Goal: Transaction & Acquisition: Book appointment/travel/reservation

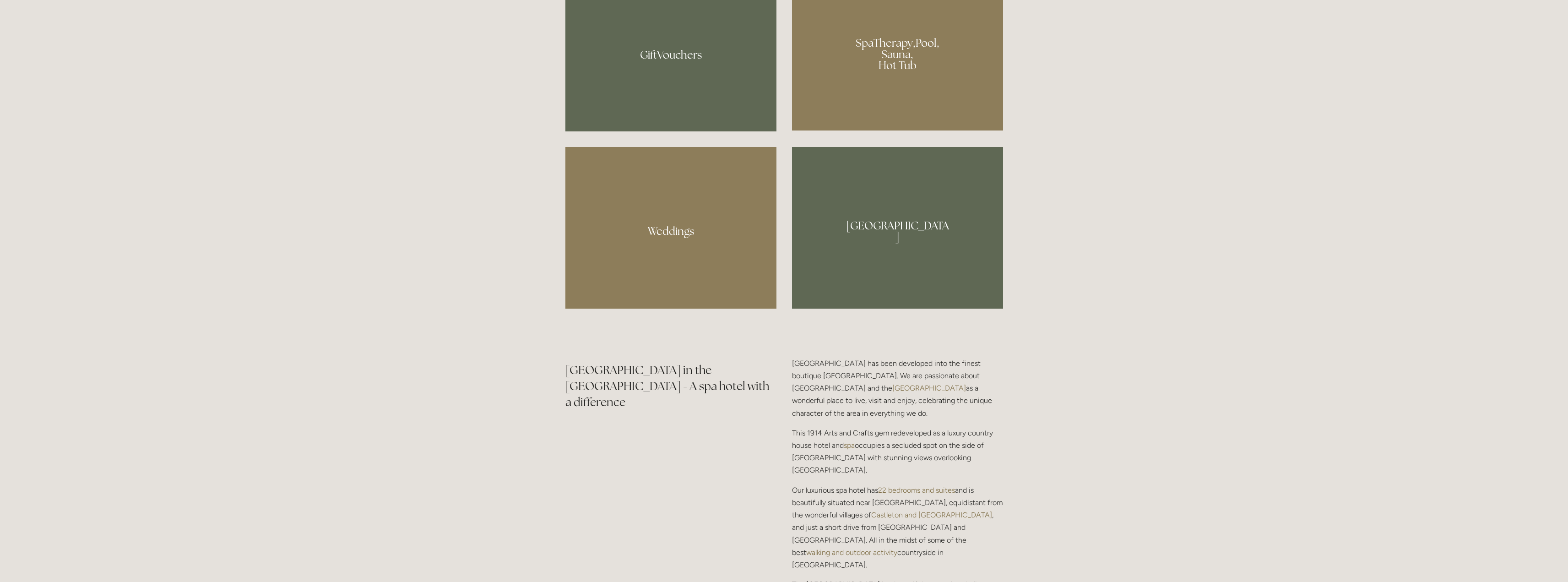
scroll to position [917, 0]
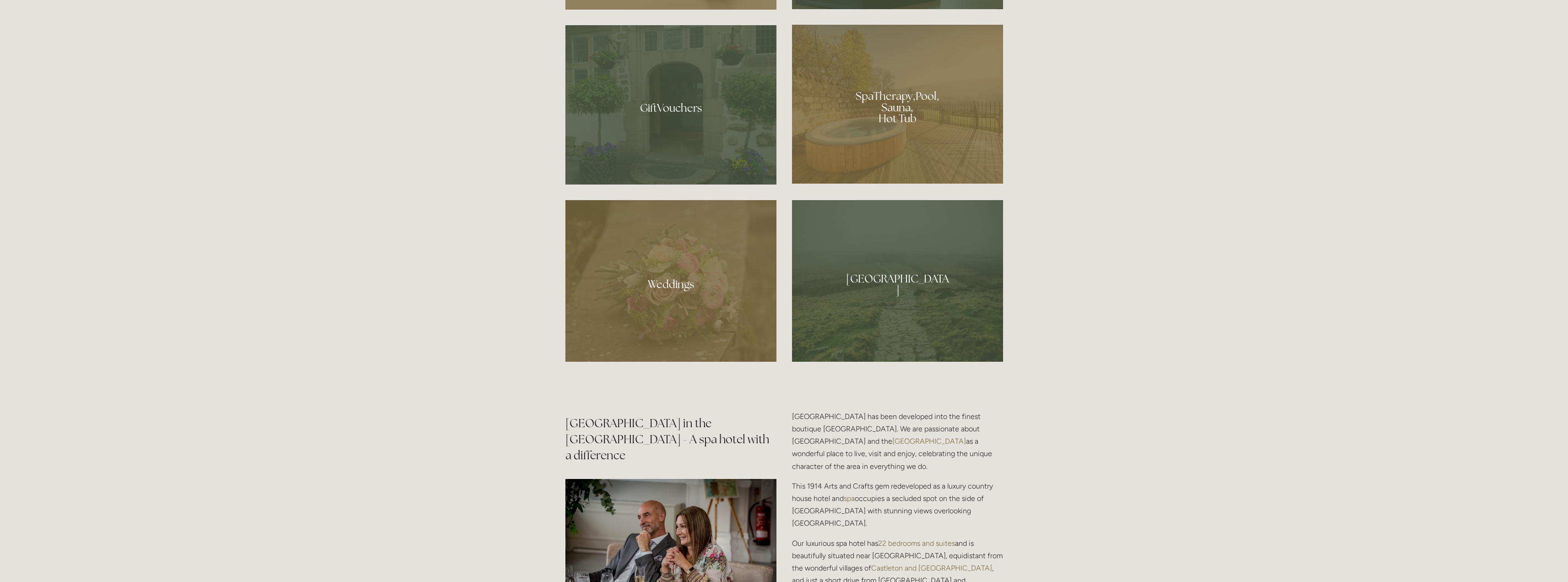
click at [876, 144] on div at bounding box center [898, 104] width 211 height 159
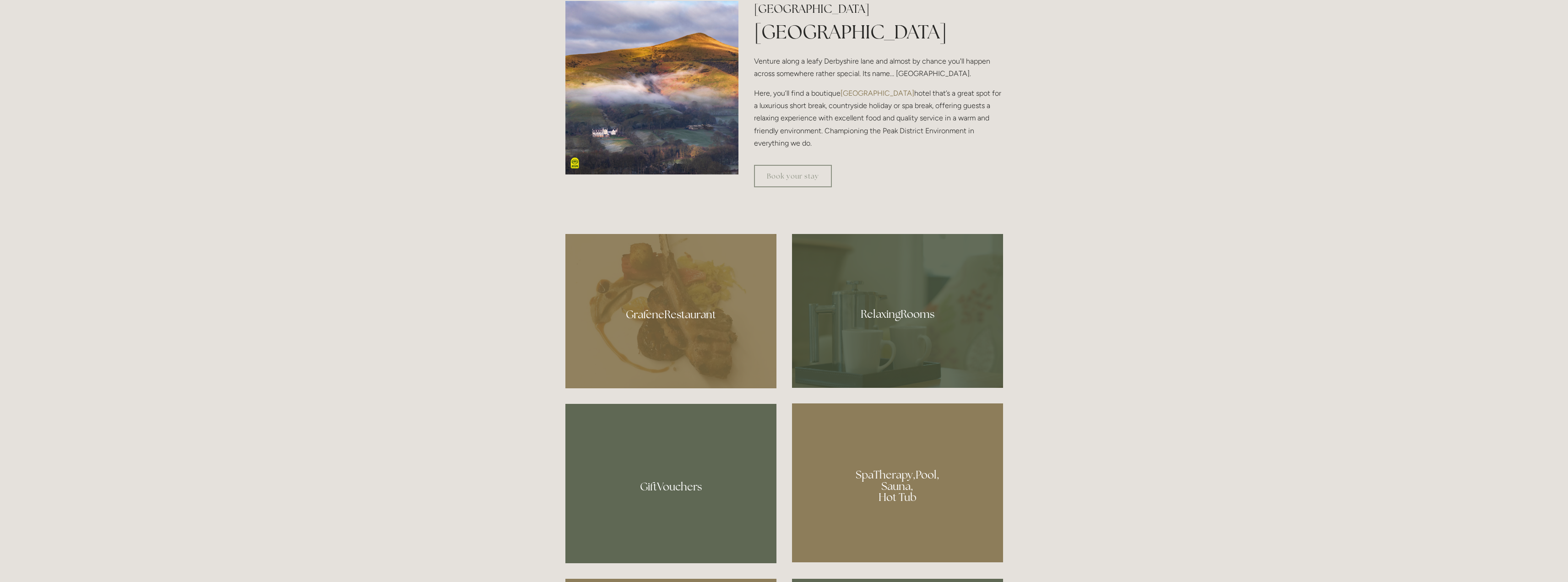
scroll to position [549, 0]
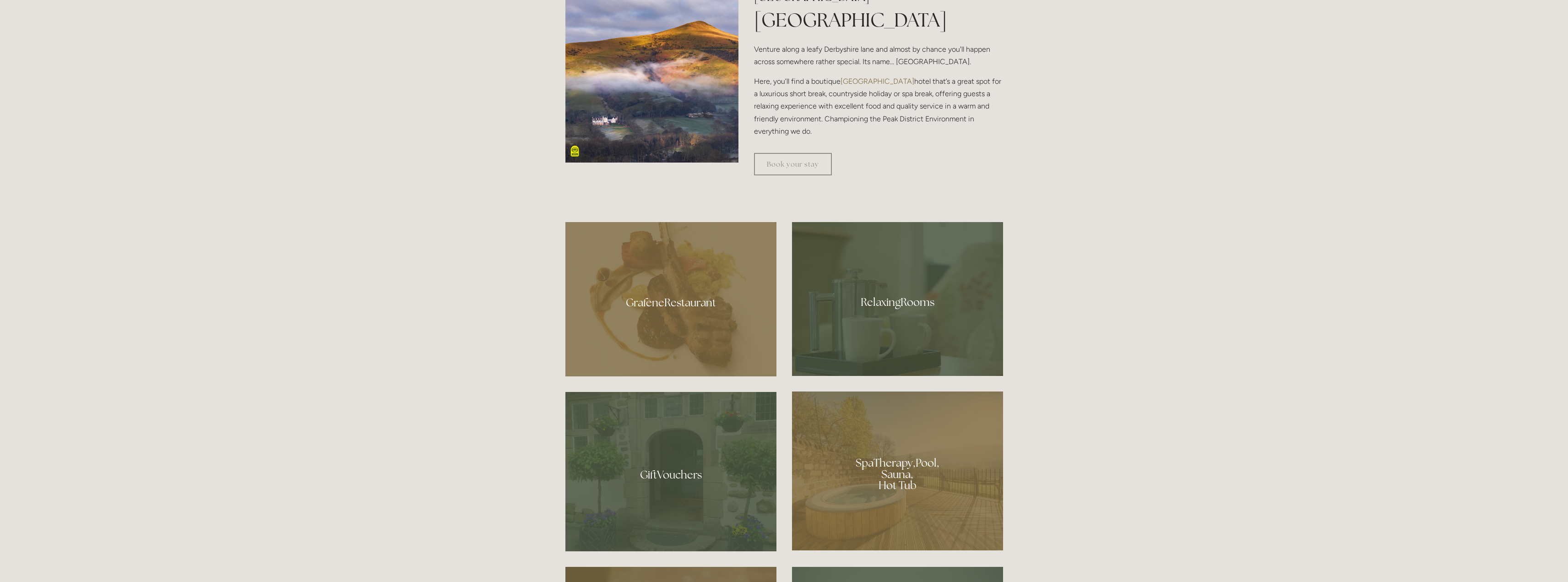
click at [668, 338] on div at bounding box center [670, 299] width 211 height 154
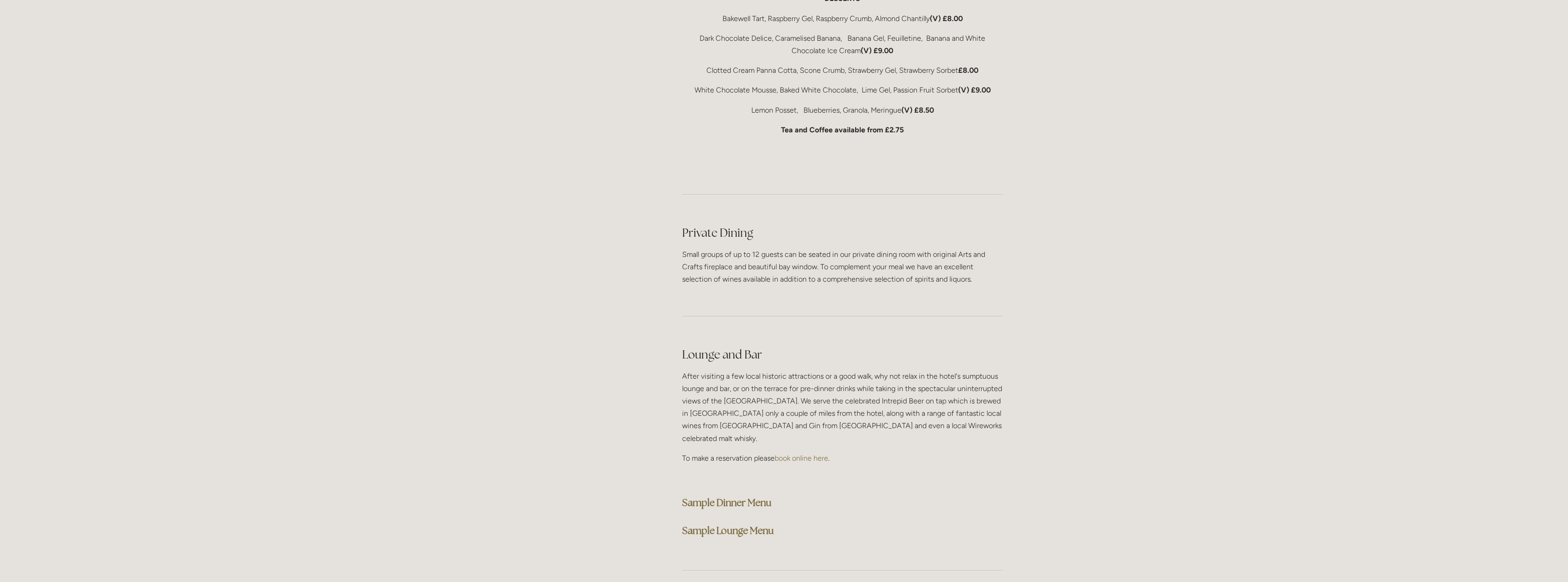
scroll to position [2016, 0]
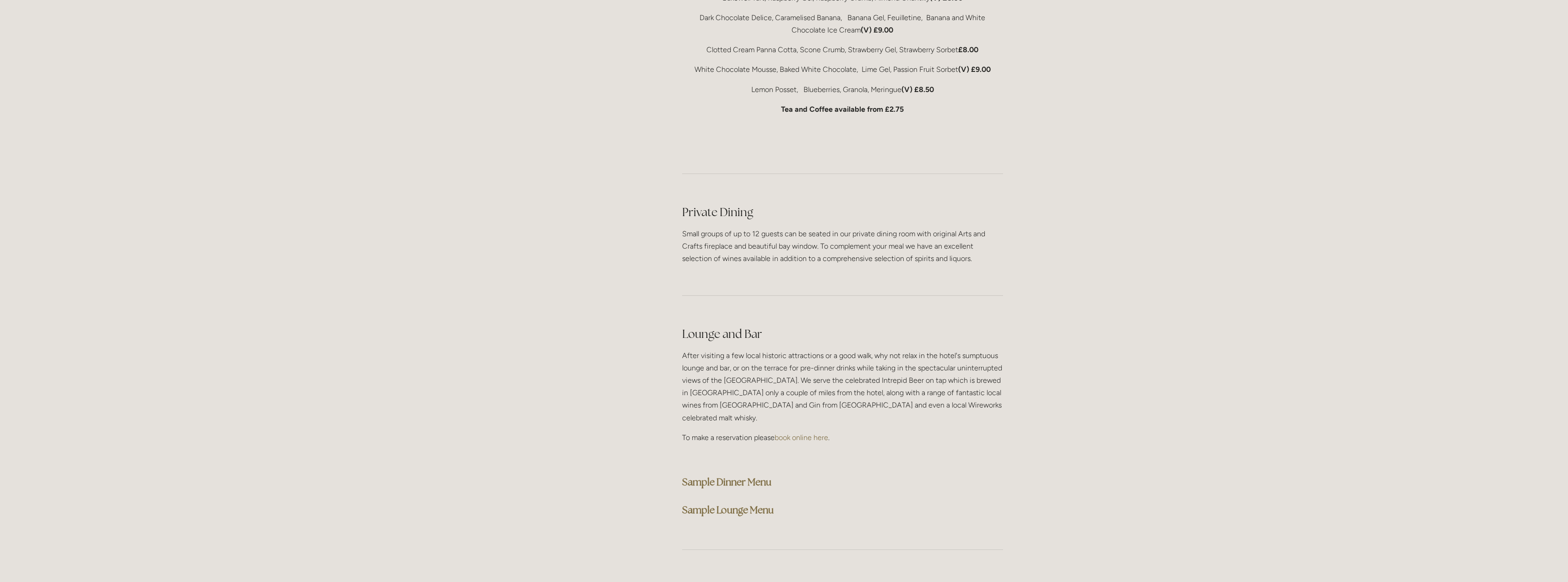
click at [704, 476] on strong "Sample Dinner Menu" at bounding box center [727, 482] width 89 height 13
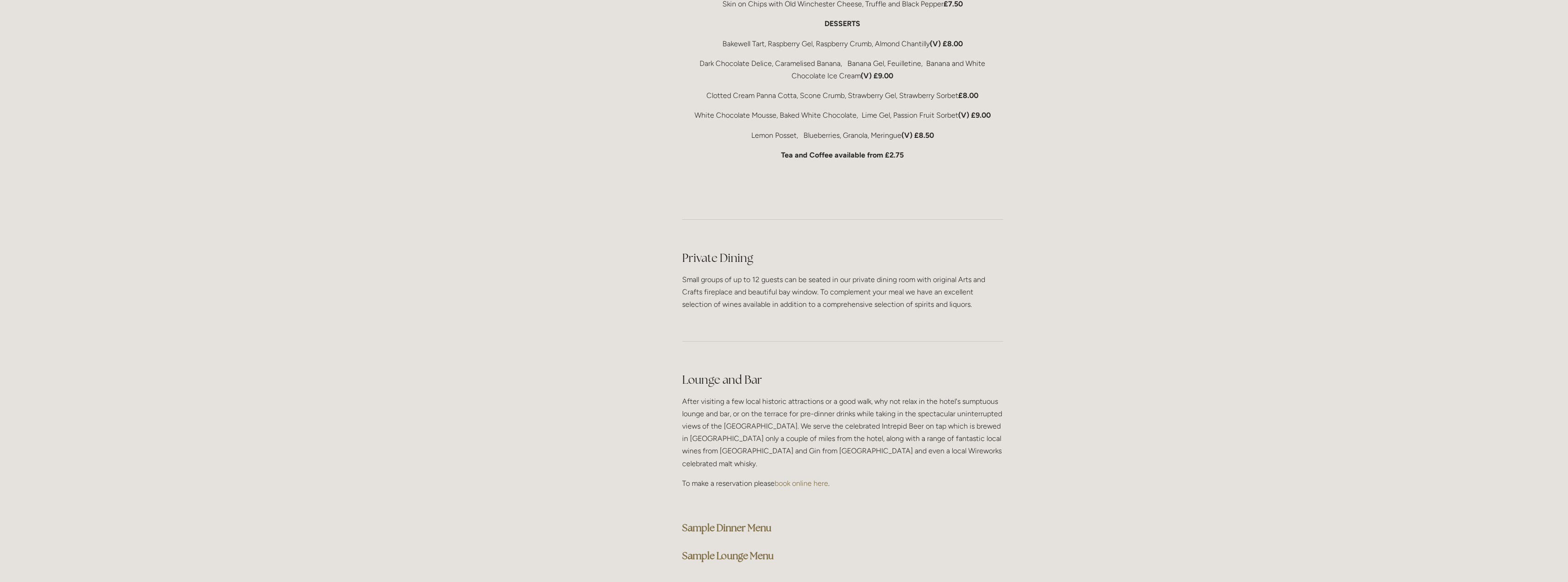
click at [763, 522] on strong "Sample Dinner Menu" at bounding box center [727, 528] width 89 height 13
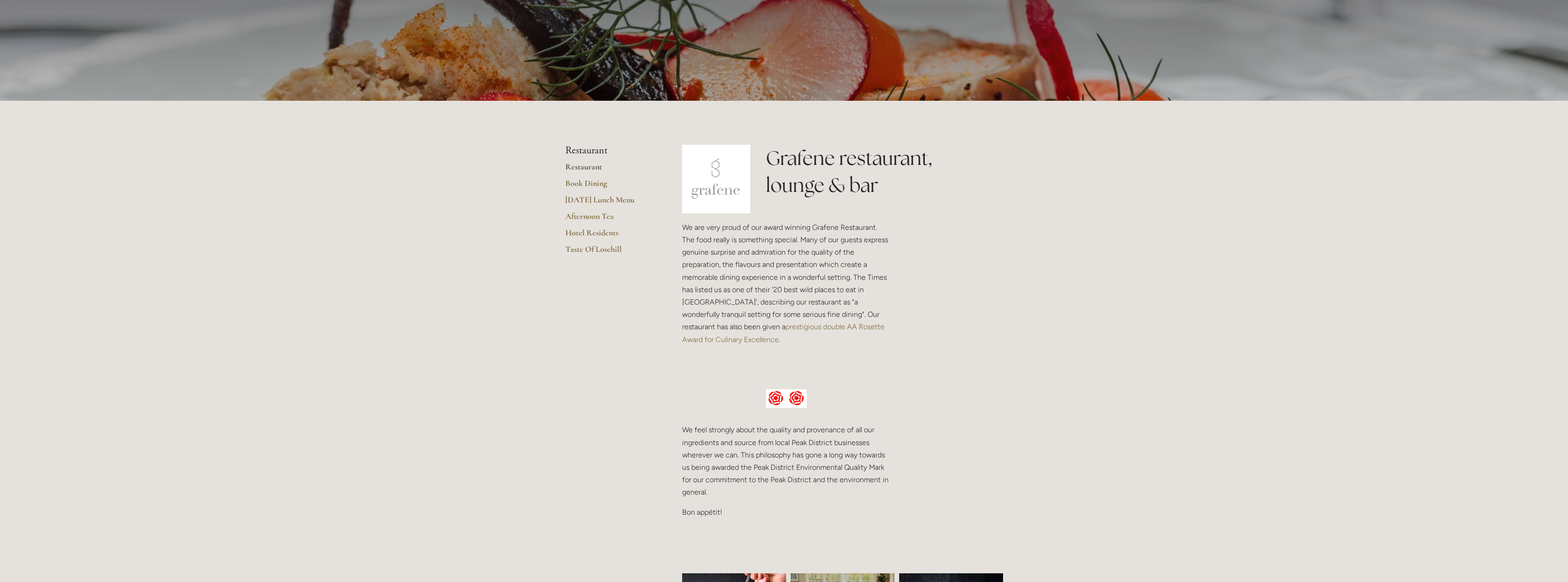
scroll to position [0, 0]
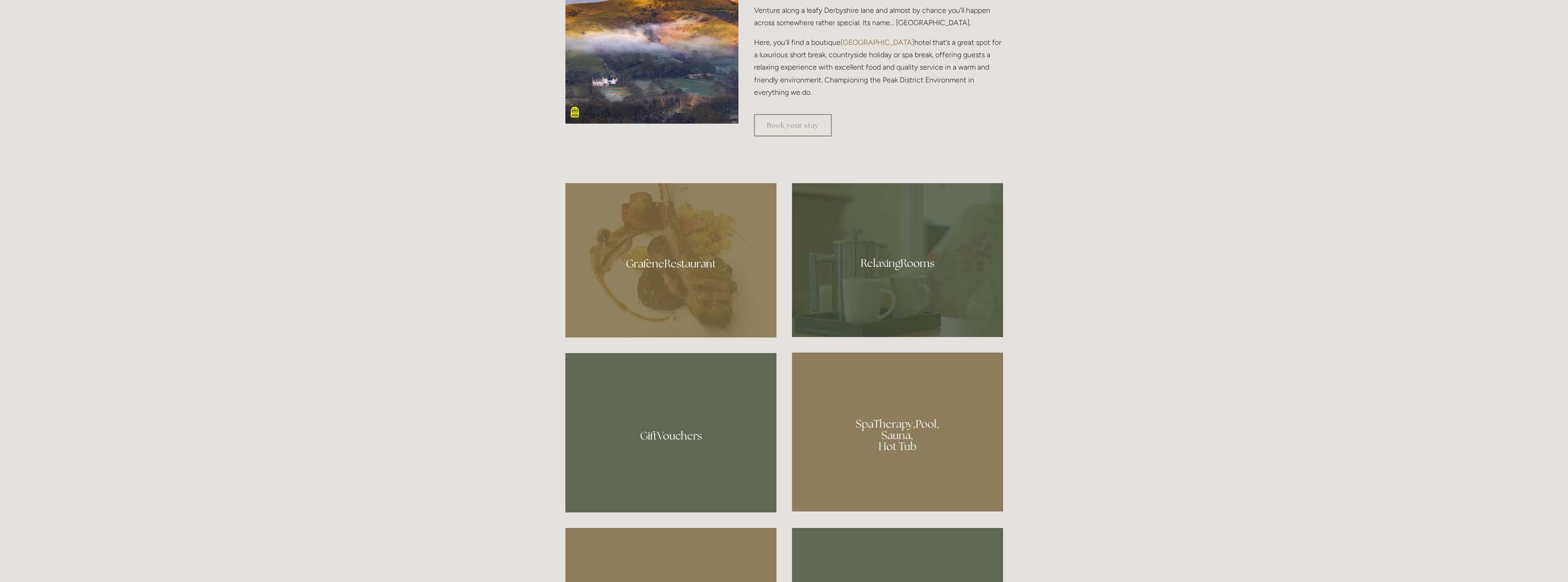
scroll to position [596, 0]
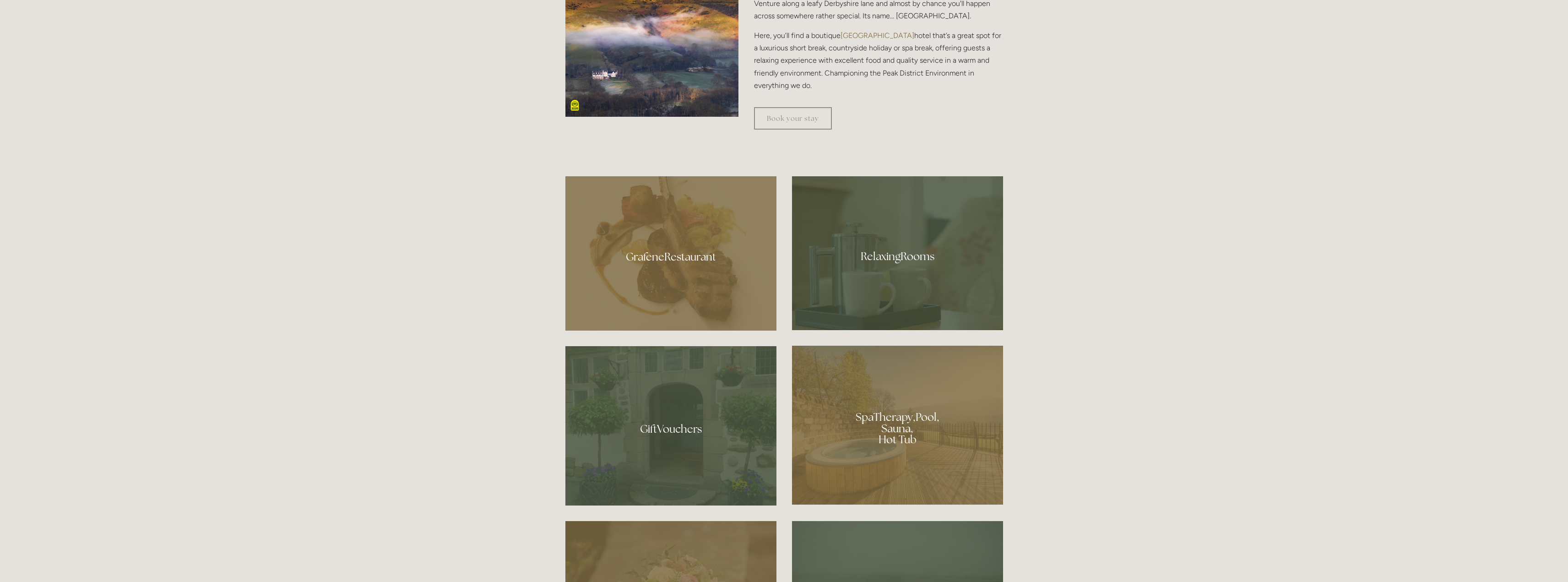
click at [679, 278] on div at bounding box center [670, 253] width 211 height 154
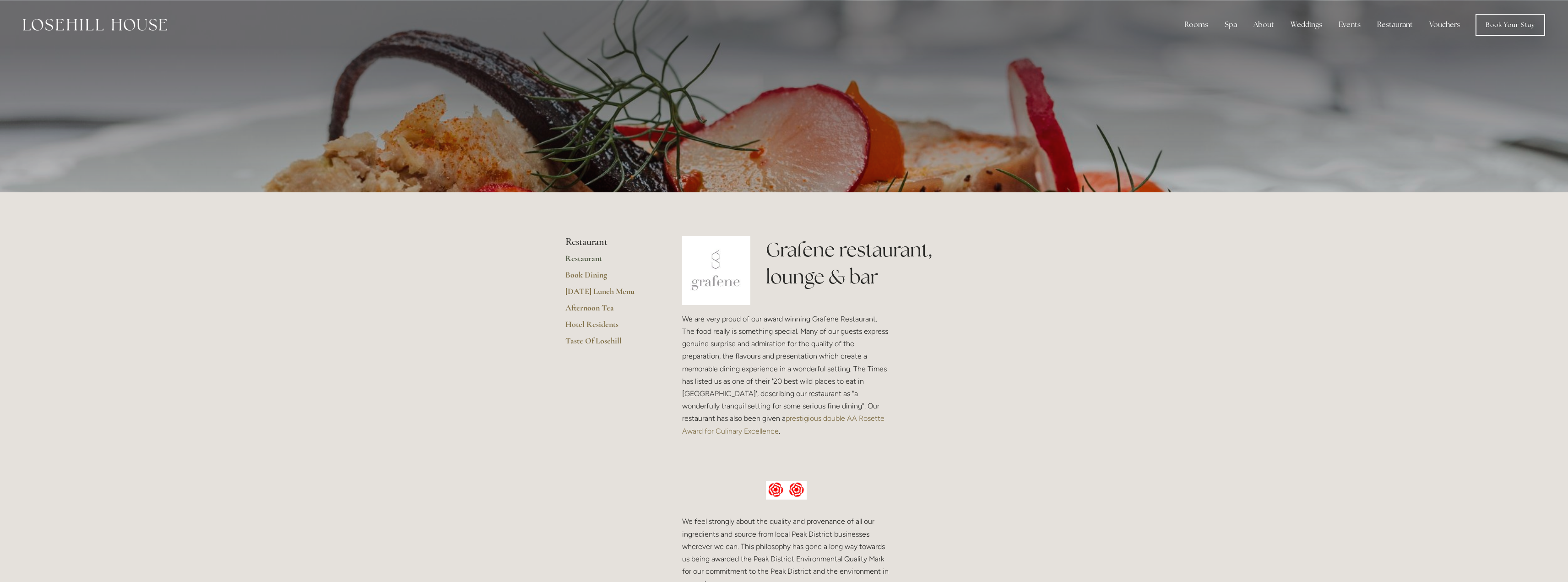
click at [586, 258] on link "Restaurant" at bounding box center [608, 261] width 88 height 17
click at [589, 275] on link "Book Dining" at bounding box center [608, 278] width 88 height 17
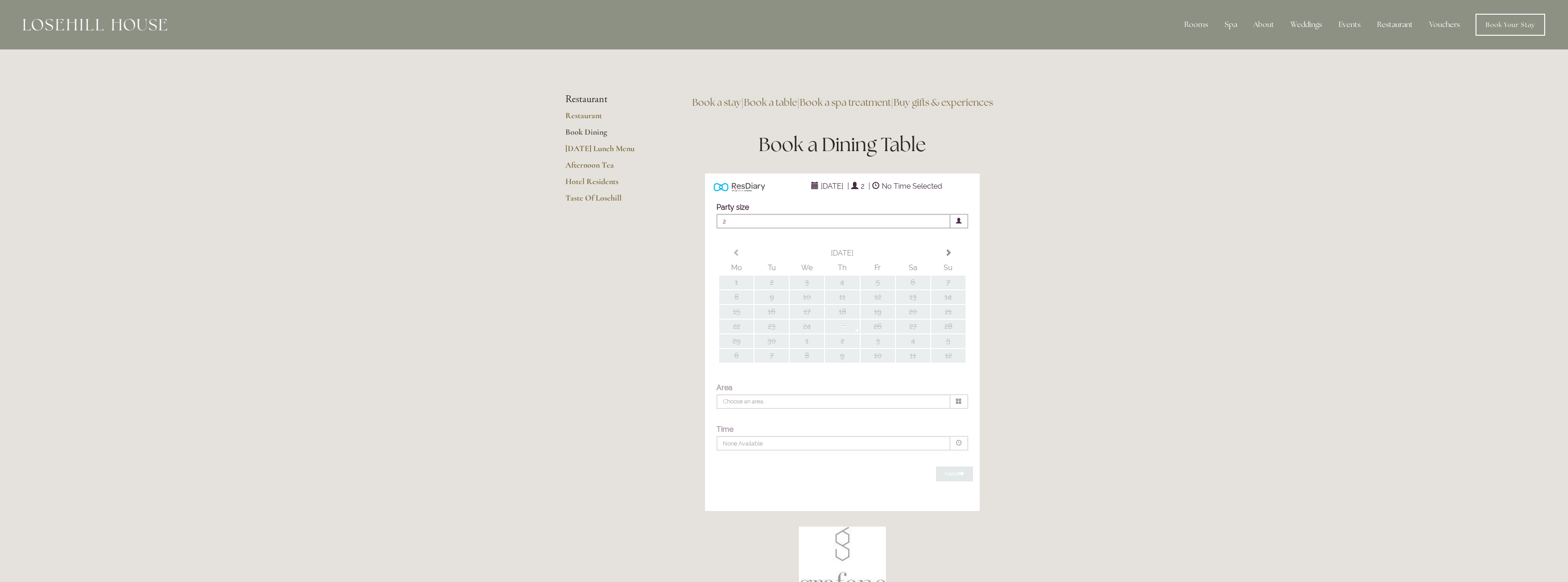
type input "Any Area"
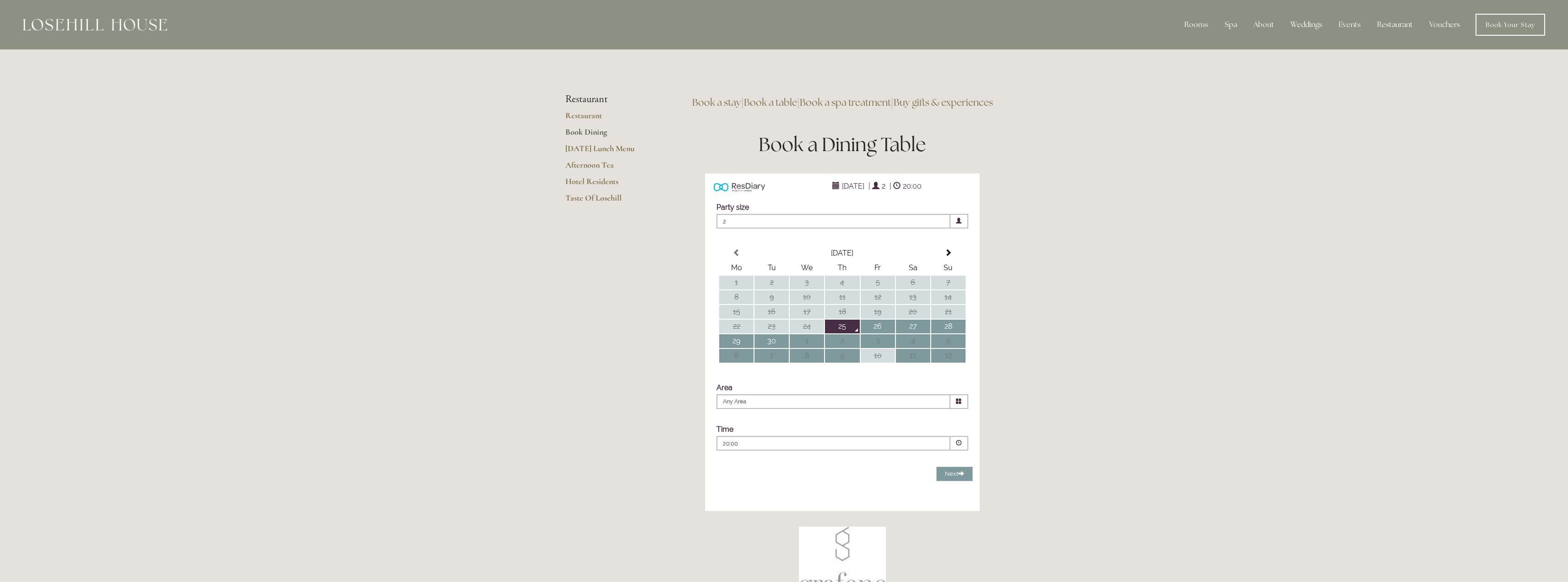
click at [100, 23] on img at bounding box center [95, 25] width 144 height 12
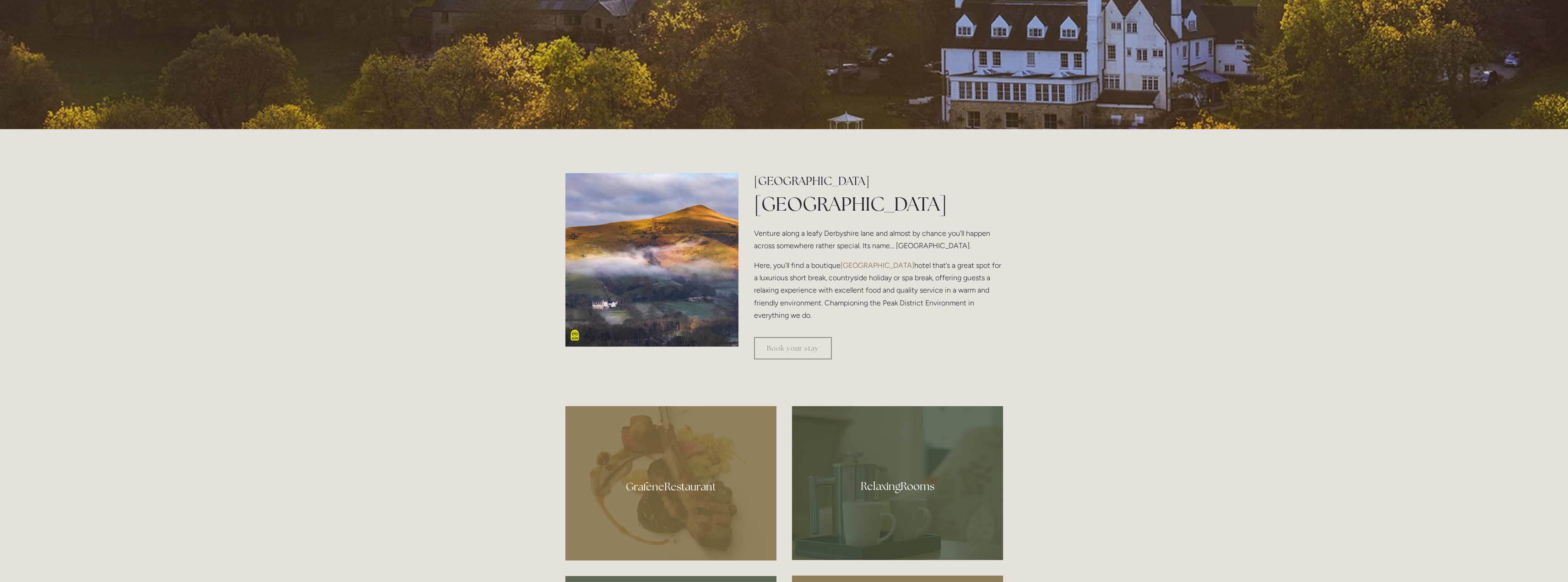
scroll to position [504, 0]
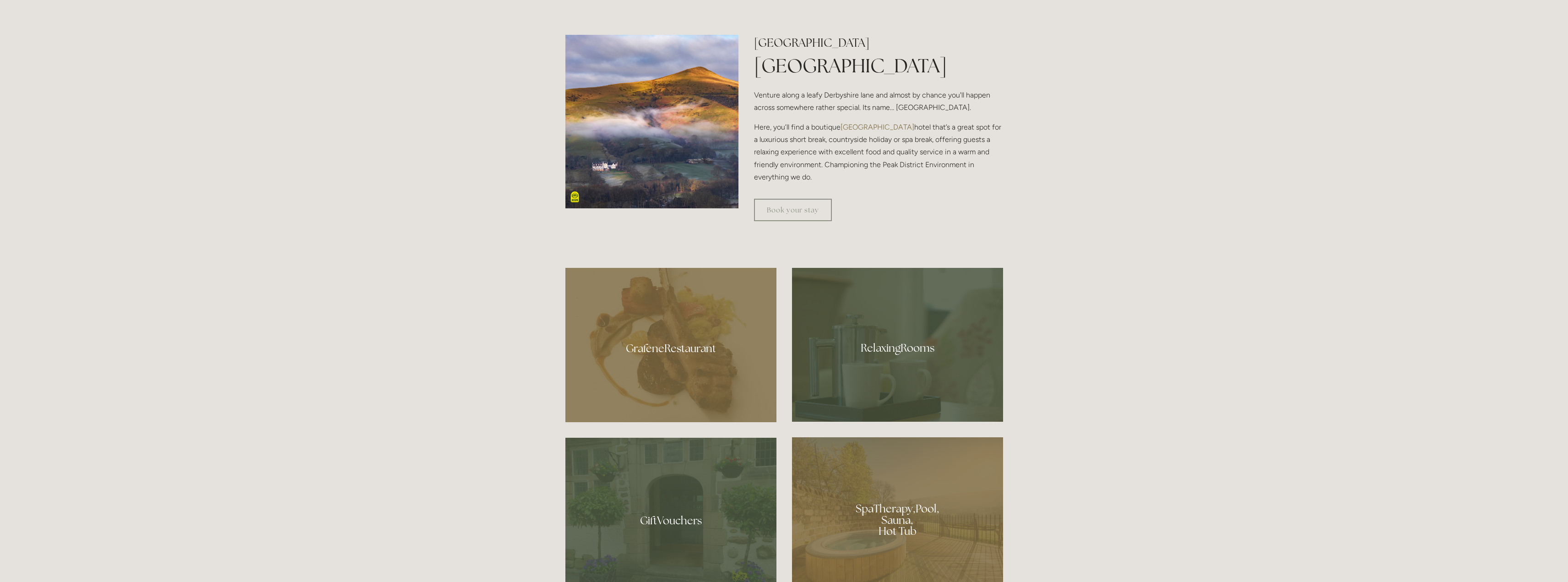
click at [667, 360] on div at bounding box center [670, 345] width 211 height 154
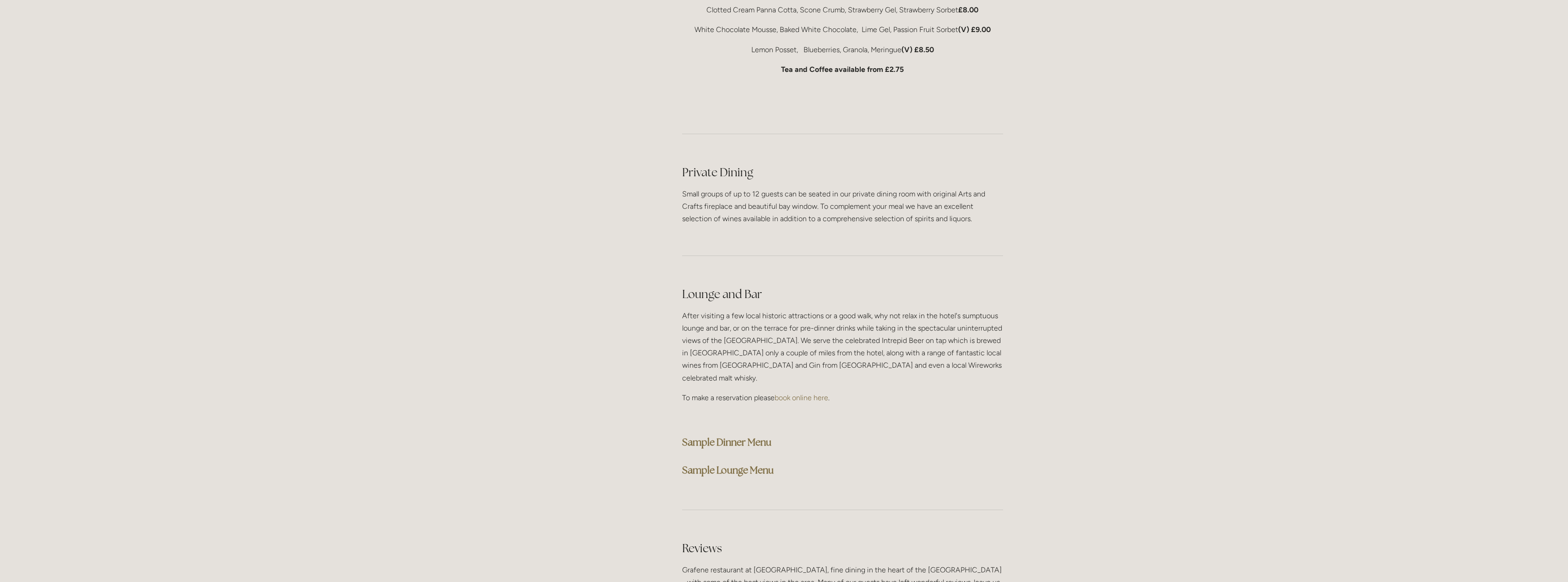
scroll to position [2061, 0]
click at [740, 430] on strong "Sample Dinner Menu" at bounding box center [727, 436] width 89 height 13
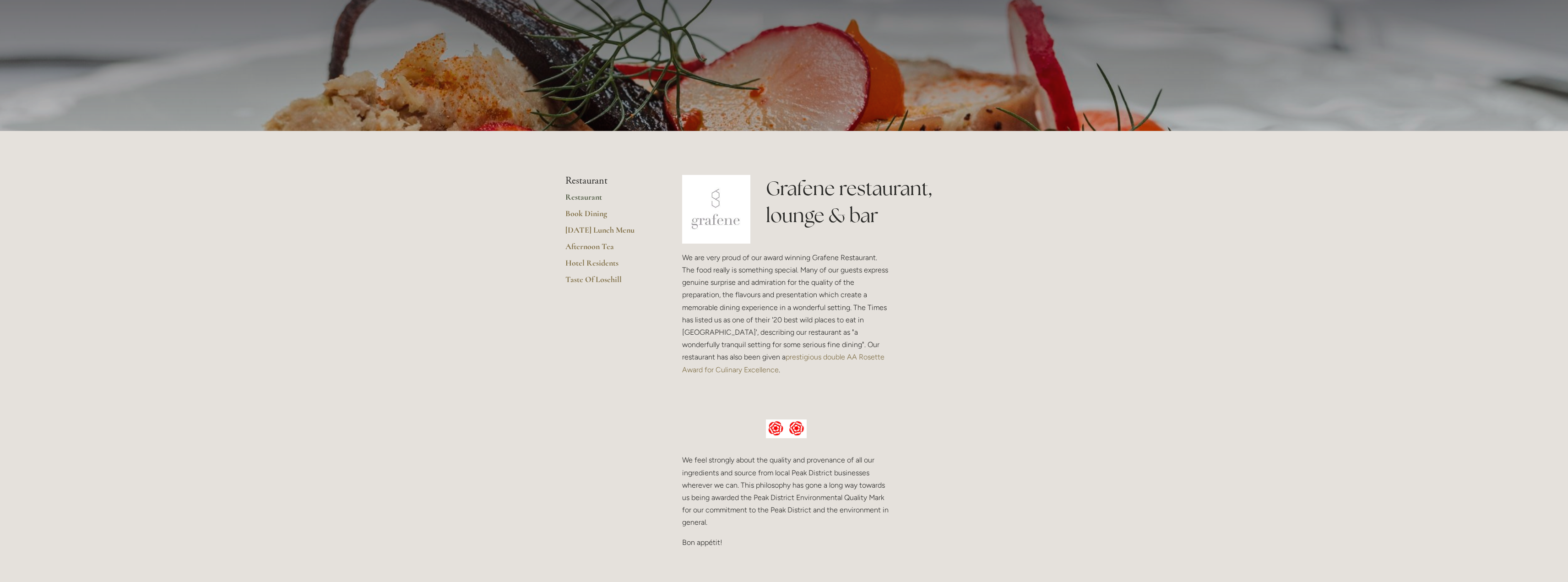
scroll to position [0, 0]
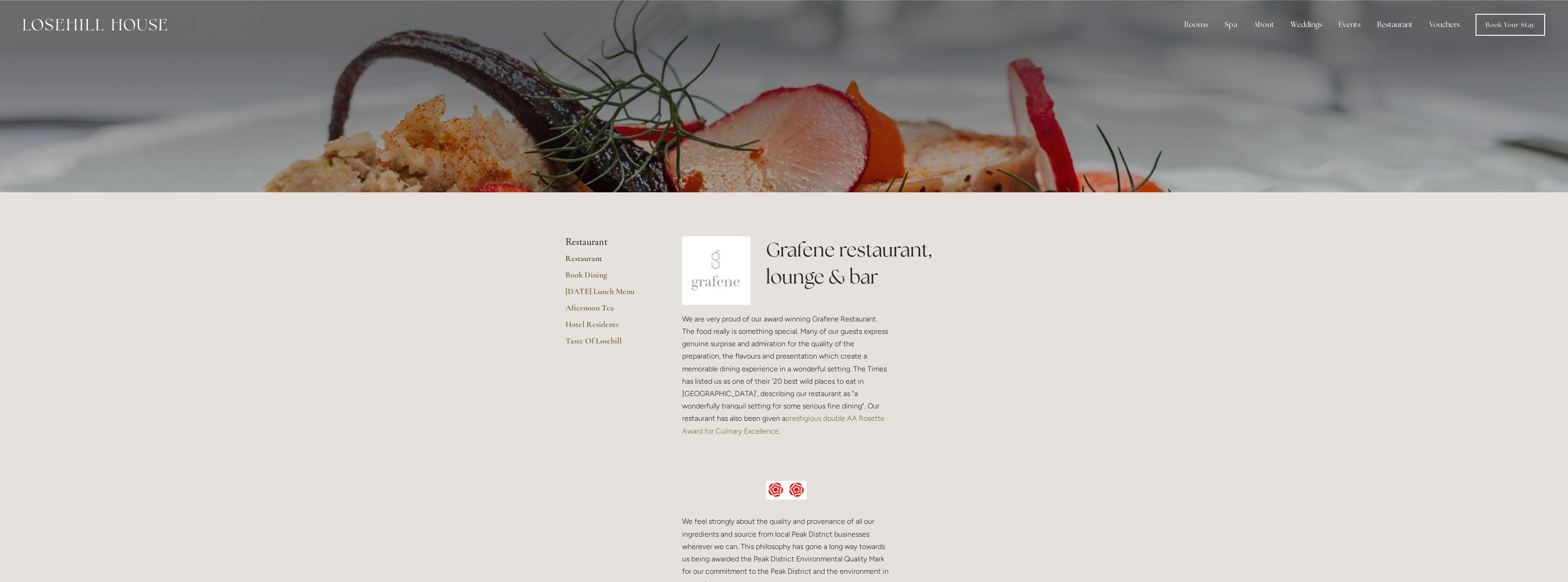
click at [114, 25] on img at bounding box center [95, 25] width 144 height 12
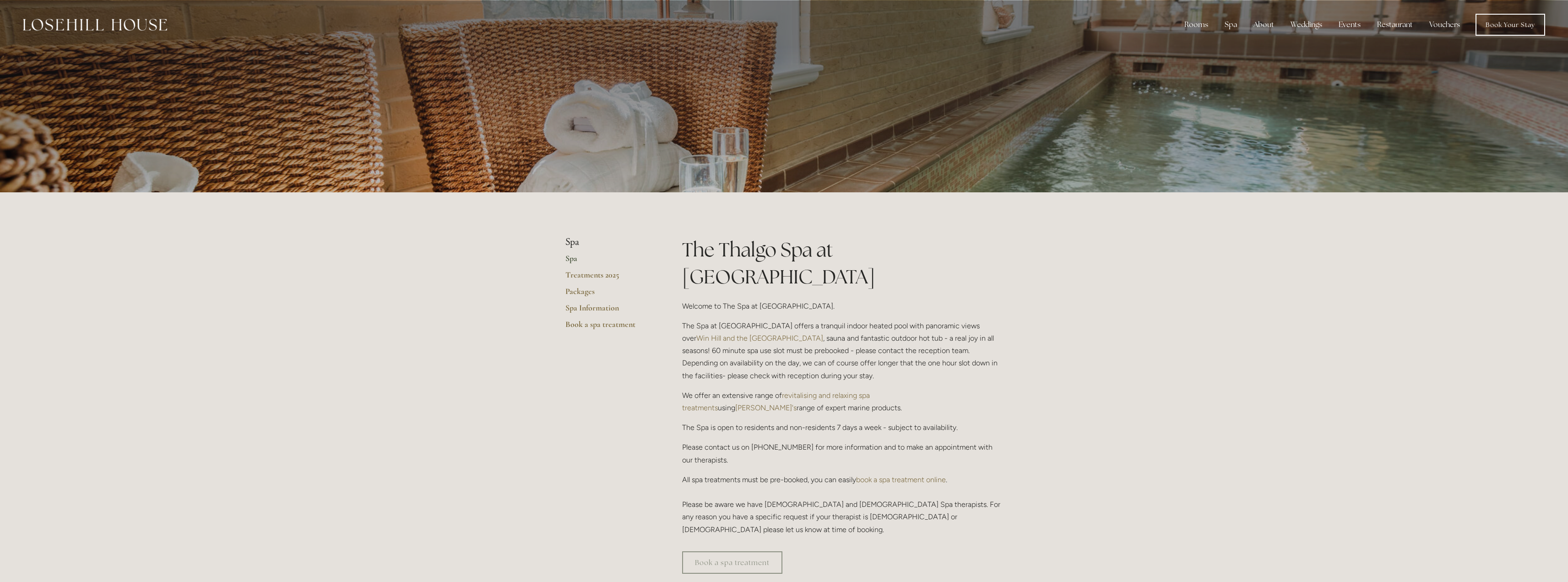
click at [146, 25] on img at bounding box center [95, 25] width 144 height 12
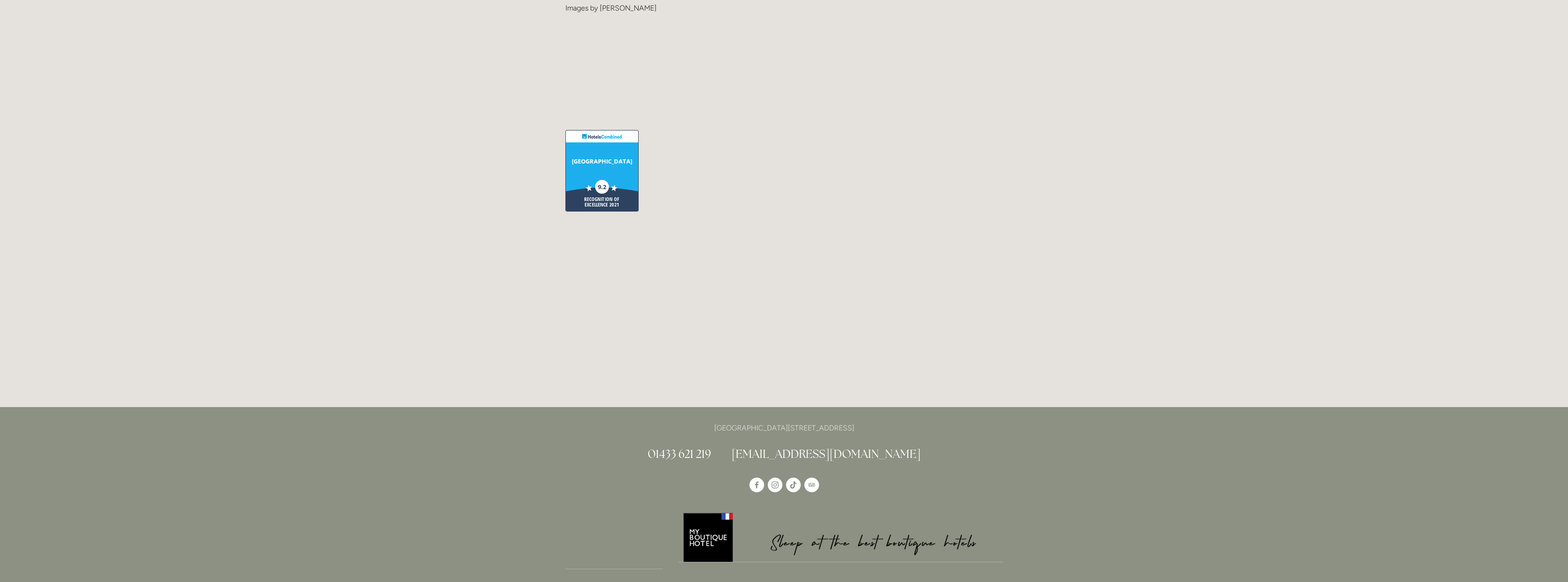
scroll to position [2428, 0]
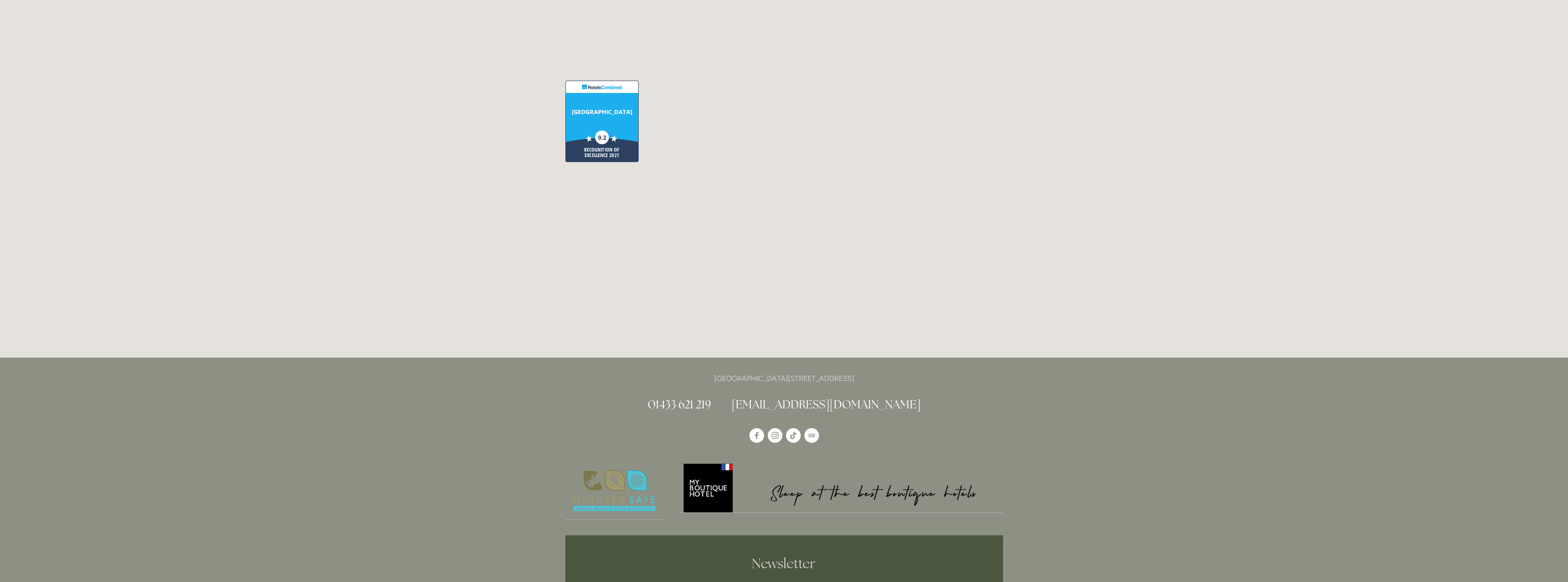
drag, startPoint x: 682, startPoint y: 331, endPoint x: 892, endPoint y: 332, distance: 210.0
click at [892, 373] on p "[GEOGRAPHIC_DATA][STREET_ADDRESS]" at bounding box center [783, 378] width 437 height 13
copy p "[GEOGRAPHIC_DATA][STREET_ADDRESS]"
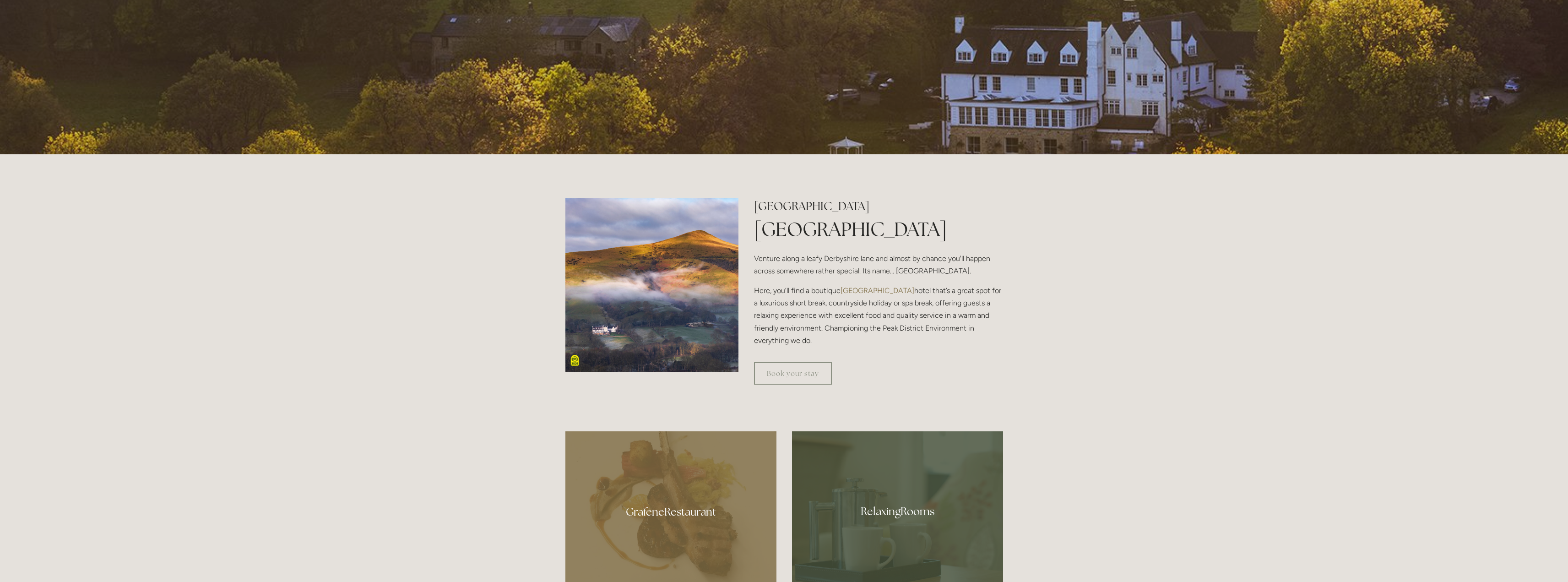
scroll to position [320, 0]
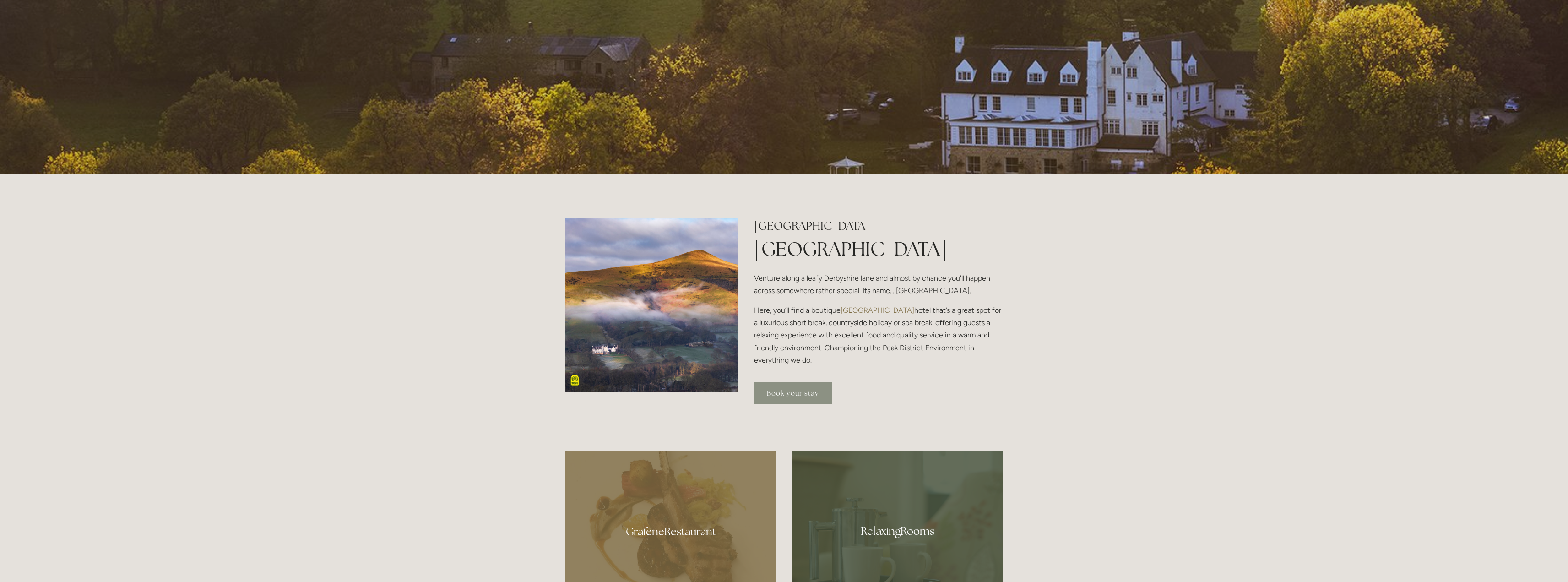
click at [818, 391] on link "Book your stay" at bounding box center [792, 393] width 78 height 23
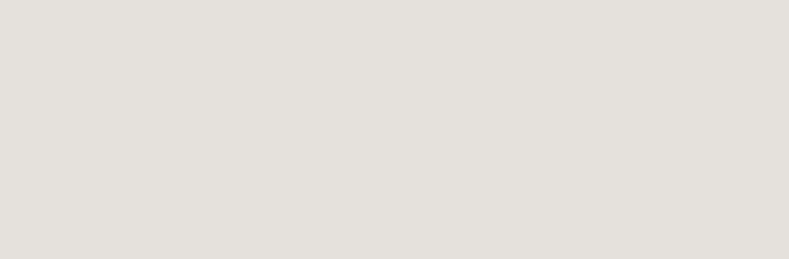
scroll to position [371, 0]
